Goal: Information Seeking & Learning: Learn about a topic

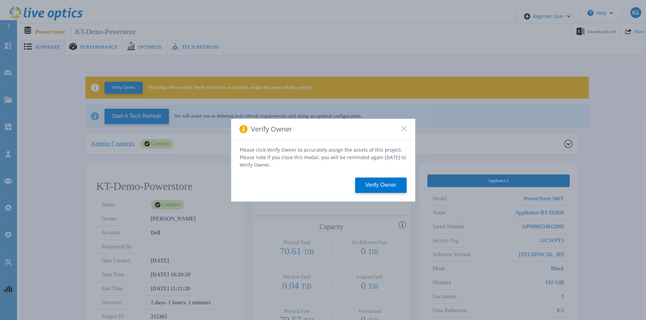
click at [406, 130] on div "Verify Owner" at bounding box center [323, 129] width 184 height 21
click at [406, 131] on div "Verify Owner" at bounding box center [323, 129] width 184 height 21
click at [406, 131] on icon at bounding box center [403, 128] width 5 height 5
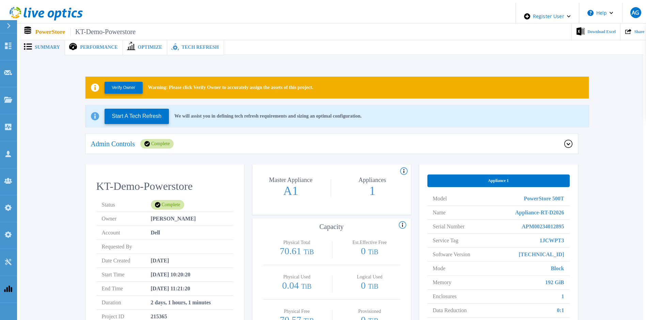
click at [203, 46] on div "Tech Refresh" at bounding box center [195, 47] width 56 height 16
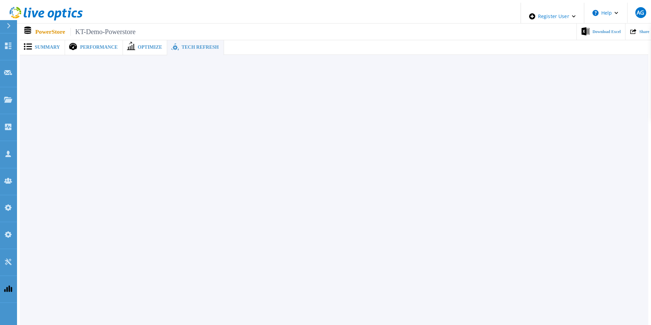
click at [45, 47] on span "Summary" at bounding box center [47, 47] width 25 height 5
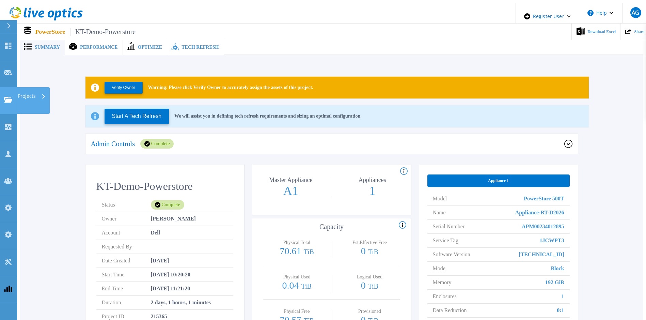
click at [5, 97] on icon at bounding box center [8, 100] width 8 height 6
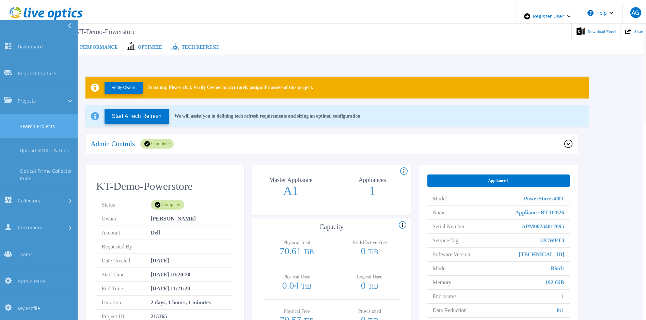
click at [22, 114] on link "Search Projects" at bounding box center [39, 126] width 78 height 24
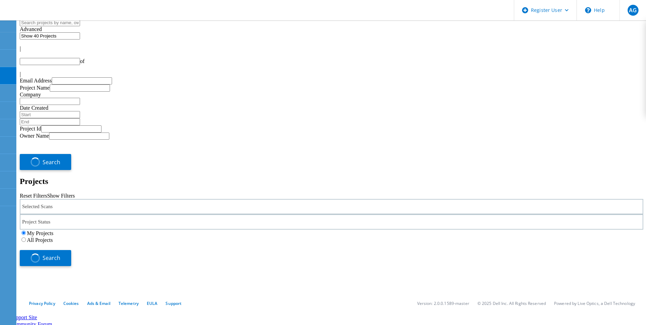
type input "1"
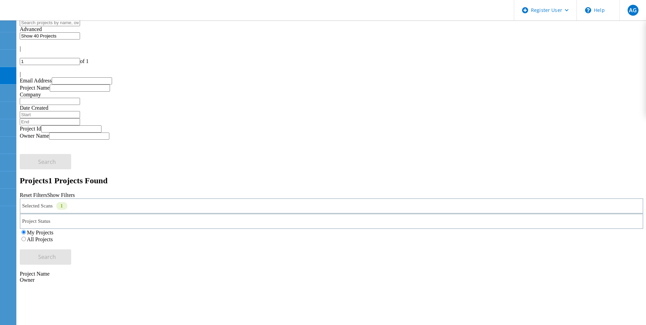
click at [121, 198] on div "Selected Scans 1" at bounding box center [331, 205] width 623 height 15
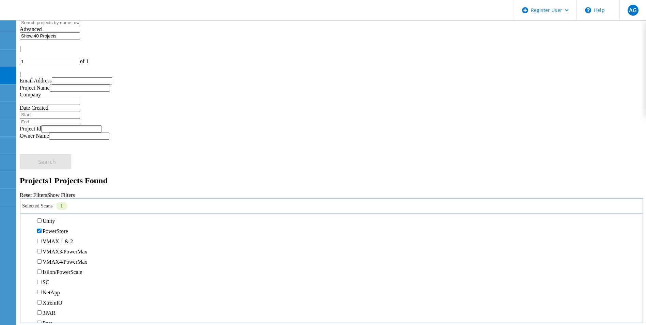
click at [55, 228] on label "PowerStore" at bounding box center [56, 231] width 26 height 6
click at [42, 228] on input "PowerStore" at bounding box center [39, 230] width 4 height 4
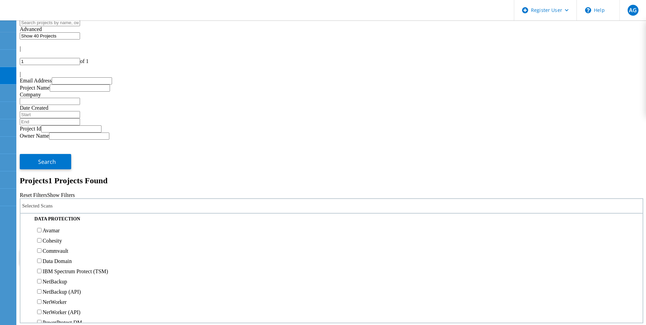
scroll to position [306, 0]
click at [52, 150] on label "Pure" at bounding box center [48, 153] width 10 height 6
click at [42, 150] on input "Pure" at bounding box center [39, 152] width 4 height 4
click at [71, 249] on button "Search" at bounding box center [45, 256] width 51 height 15
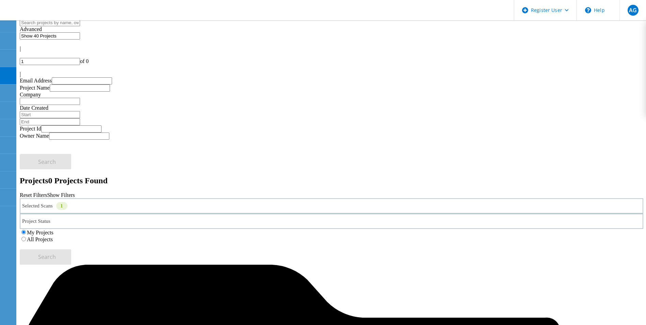
drag, startPoint x: 424, startPoint y: 91, endPoint x: 508, endPoint y: 99, distance: 84.0
click at [53, 236] on label "All Projects" at bounding box center [40, 239] width 26 height 6
click at [26, 237] on input "All Projects" at bounding box center [23, 239] width 4 height 4
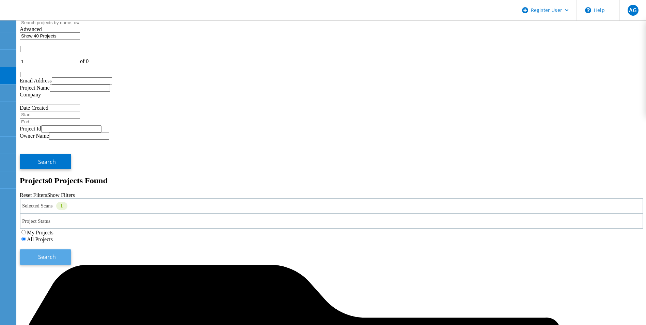
click at [71, 249] on button "Search" at bounding box center [45, 256] width 51 height 15
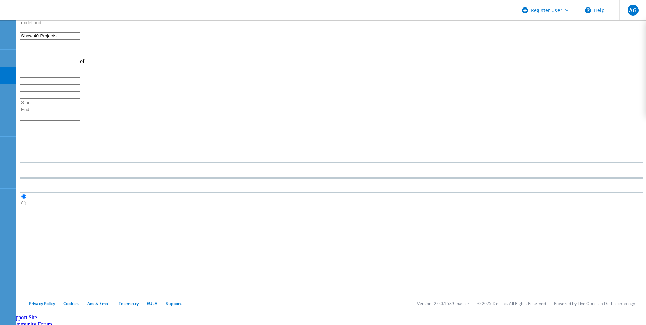
type input "1"
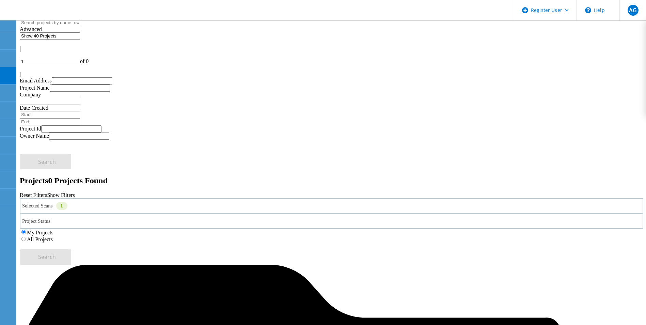
click at [148, 198] on div "Selected Scans 1" at bounding box center [331, 205] width 623 height 15
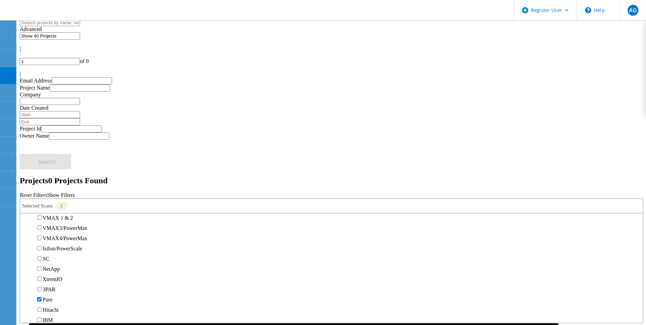
scroll to position [170, 0]
click at [68, 194] on label "PowerStore" at bounding box center [56, 197] width 26 height 6
click at [42, 194] on input "PowerStore" at bounding box center [39, 196] width 4 height 4
click at [416, 229] on div "My Projects All Projects" at bounding box center [331, 236] width 623 height 14
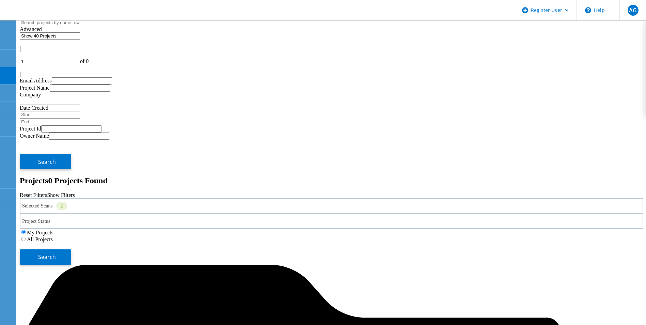
click at [53, 229] on label "My Projects" at bounding box center [40, 232] width 27 height 6
click at [26, 230] on input "My Projects" at bounding box center [23, 232] width 4 height 4
click at [56, 253] on span "Search" at bounding box center [47, 256] width 18 height 7
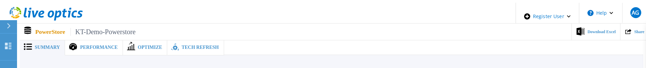
click at [80, 45] on span "Performance" at bounding box center [98, 47] width 37 height 5
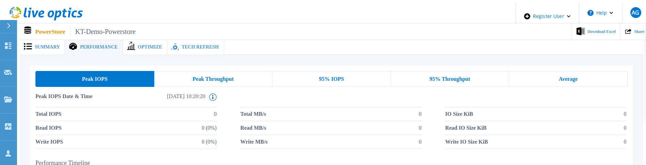
click at [37, 45] on span "Summary" at bounding box center [47, 47] width 25 height 5
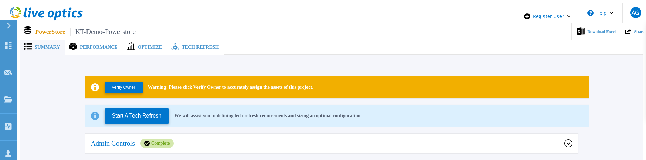
click at [82, 39] on div "Performance" at bounding box center [94, 47] width 58 height 16
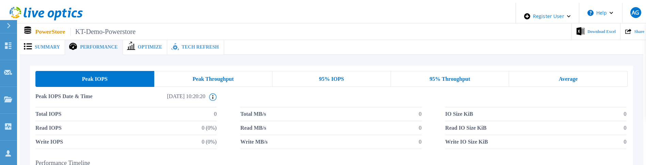
click at [240, 72] on div "Peak Throughput" at bounding box center [213, 79] width 118 height 16
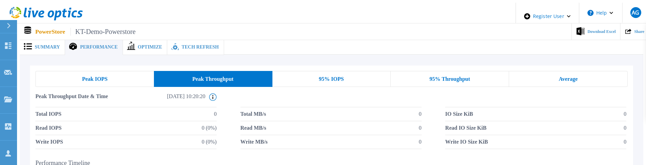
click at [129, 39] on div "Optimize" at bounding box center [145, 47] width 45 height 16
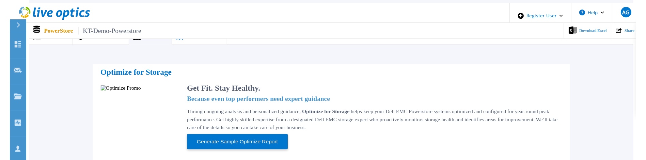
scroll to position [7, 0]
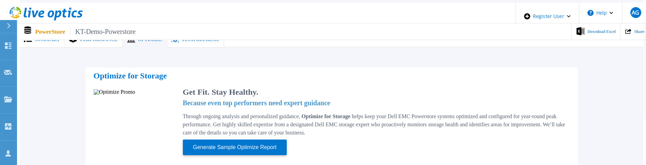
click at [94, 40] on div "Performance" at bounding box center [94, 40] width 58 height 16
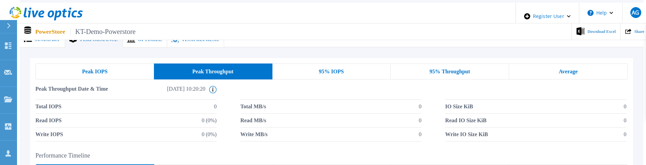
click at [43, 37] on span "Summary" at bounding box center [47, 39] width 25 height 5
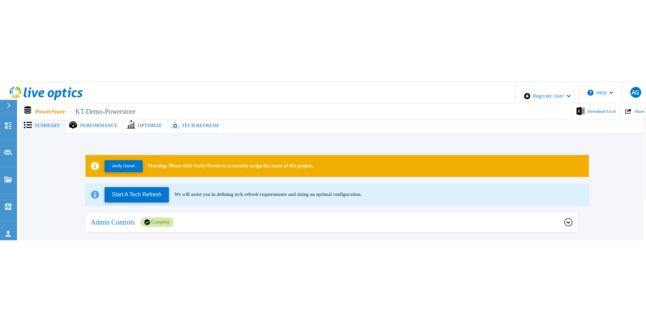
scroll to position [0, 0]
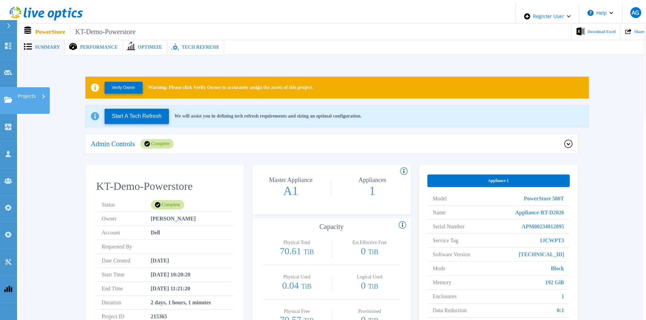
click at [27, 72] on p "Projects" at bounding box center [27, 96] width 18 height 18
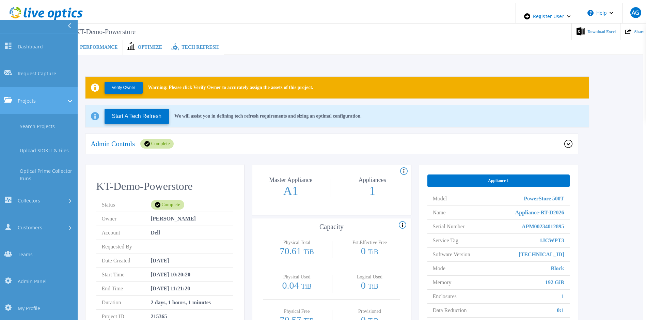
click at [28, 72] on span "Projects" at bounding box center [27, 100] width 18 height 7
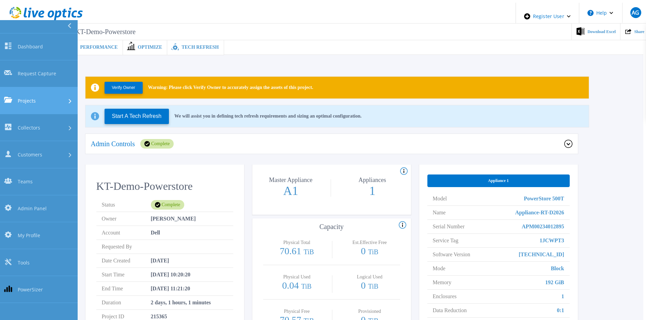
click at [28, 72] on span "Projects" at bounding box center [27, 100] width 18 height 7
